Goal: Browse casually

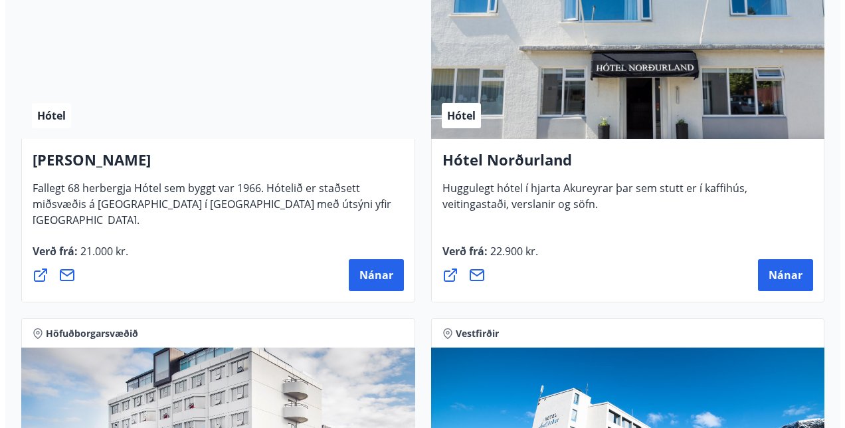
scroll to position [2934, 0]
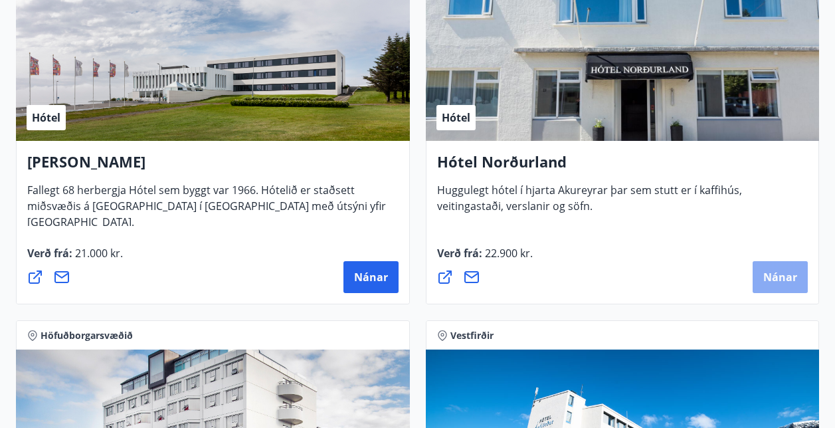
click at [775, 268] on button "Nánar" at bounding box center [780, 277] width 55 height 32
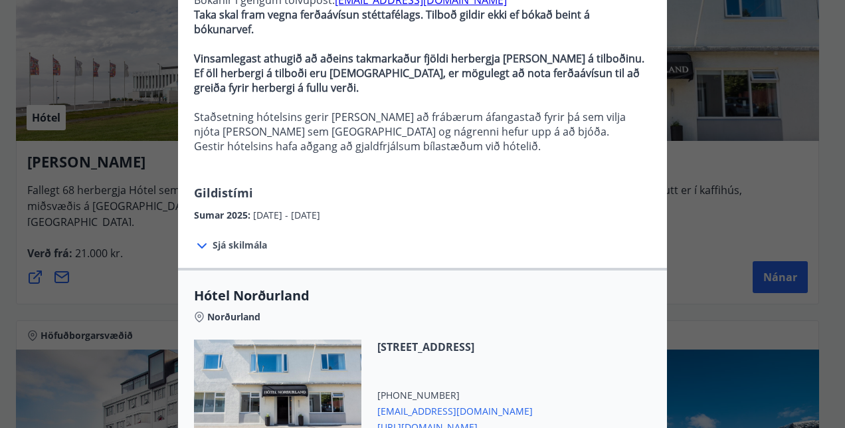
scroll to position [153, 0]
click at [224, 238] on span "Sjá skilmála" at bounding box center [240, 244] width 54 height 13
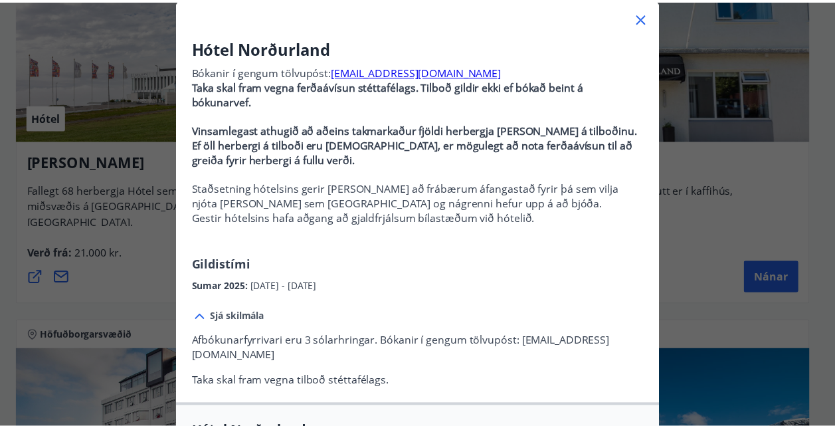
scroll to position [8, 0]
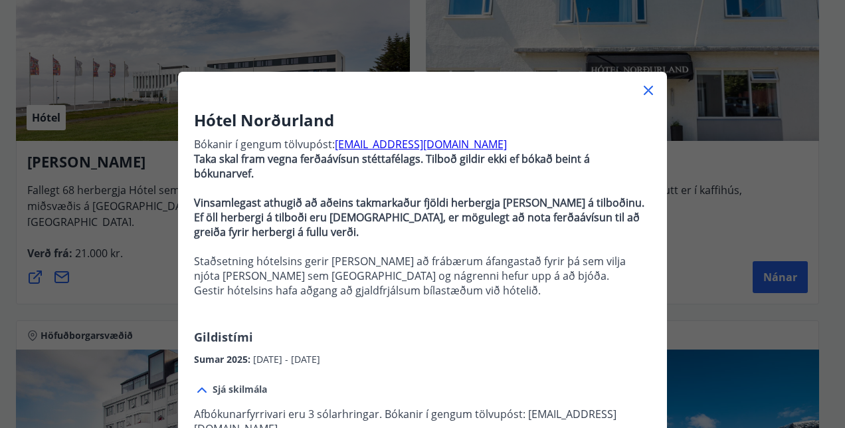
click at [643, 91] on icon at bounding box center [649, 90] width 16 height 16
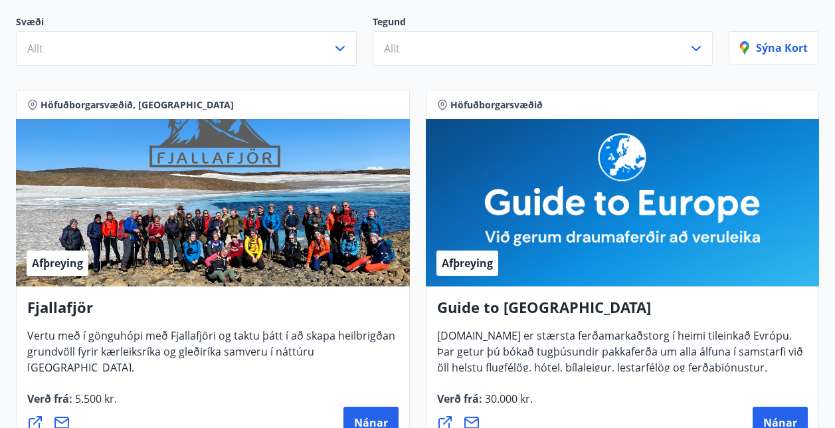
scroll to position [0, 0]
